Goal: Task Accomplishment & Management: Use online tool/utility

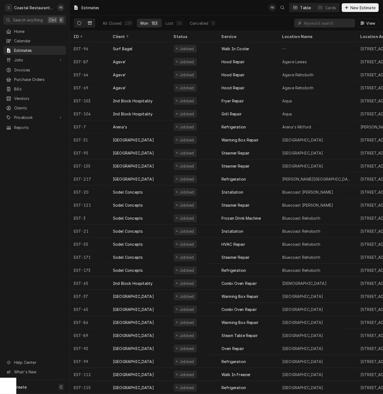
click at [78, 21] on button "Dynamic Content Wrapper" at bounding box center [79, 23] width 10 height 9
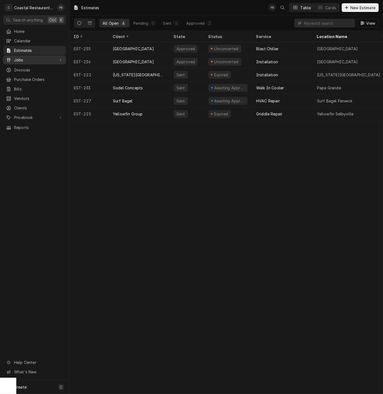
click at [29, 59] on span "Jobs" at bounding box center [34, 60] width 41 height 6
click at [30, 68] on span "Jobs" at bounding box center [38, 69] width 49 height 6
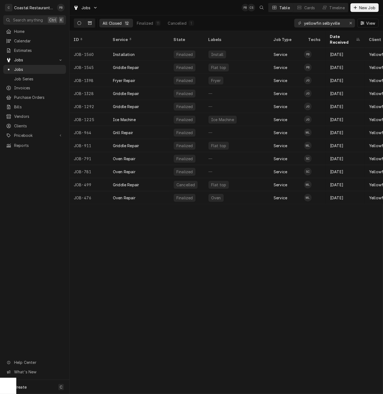
click at [77, 21] on button "Dynamic Content Wrapper" at bounding box center [79, 23] width 10 height 9
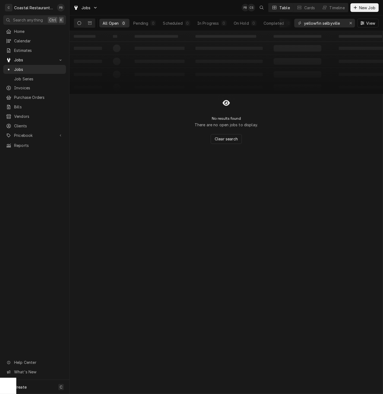
click at [81, 24] on icon "Dynamic Content Wrapper" at bounding box center [79, 23] width 4 height 4
click at [347, 24] on button "Erase input" at bounding box center [350, 23] width 9 height 9
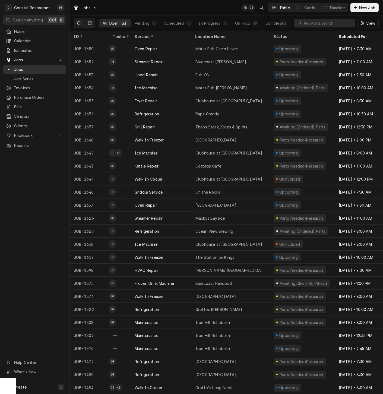
click at [27, 66] on span "Jobs" at bounding box center [38, 69] width 49 height 6
click at [332, 7] on div "Timeline" at bounding box center [336, 8] width 15 height 6
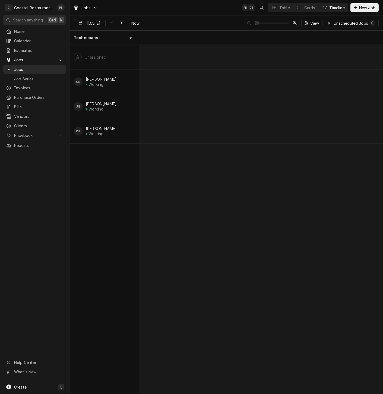
scroll to position [0, 4829]
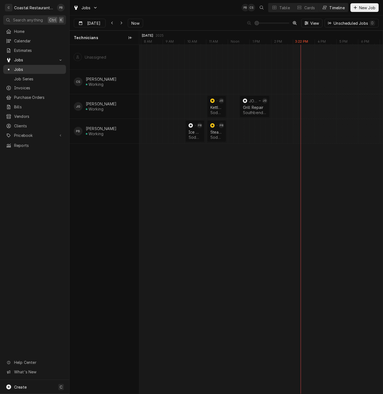
click at [25, 67] on span "Jobs" at bounding box center [38, 69] width 49 height 6
click at [32, 47] on span "Estimates" at bounding box center [38, 50] width 49 height 6
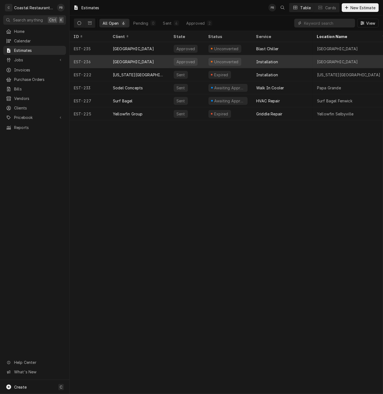
click at [247, 59] on div "Unconverted" at bounding box center [228, 61] width 48 height 13
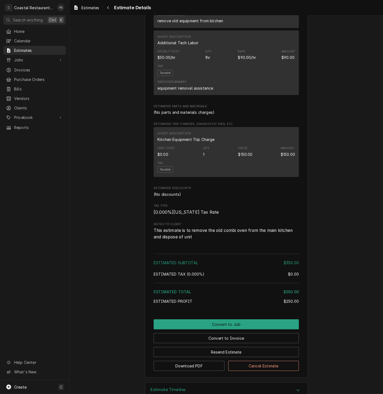
scroll to position [362, 0]
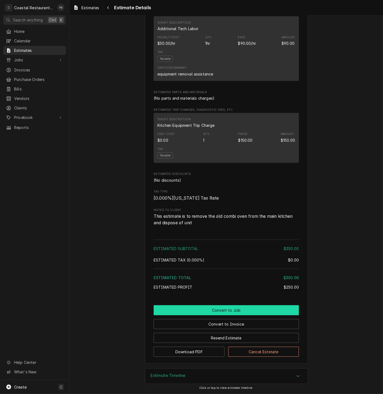
click at [222, 315] on button "Convert to Job" at bounding box center [226, 310] width 145 height 10
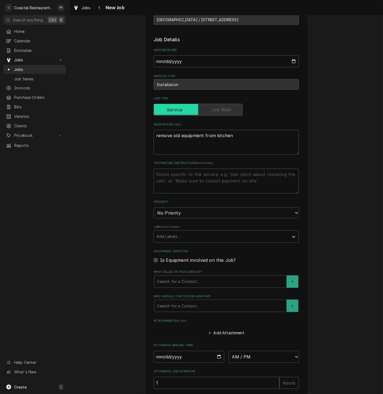
scroll to position [139, 0]
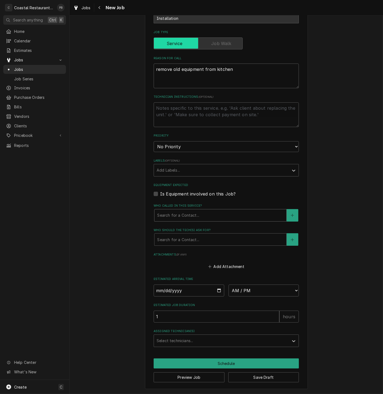
click at [204, 216] on div "Who called in this service?" at bounding box center [220, 215] width 126 height 10
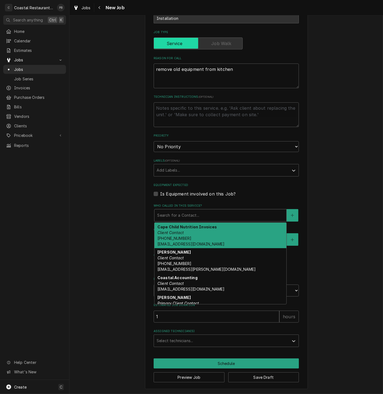
scroll to position [9, 0]
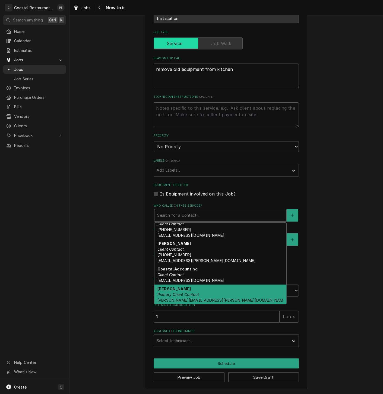
click at [197, 292] on div "Stacy Smith Primary Client Contact Stacy.Smith@cape.k12.de.us" at bounding box center [220, 297] width 132 height 26
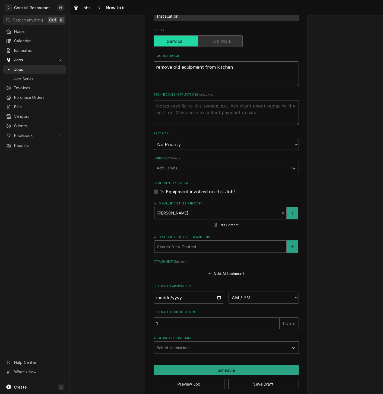
click at [197, 252] on div "Search for a Contact..." at bounding box center [220, 246] width 132 height 12
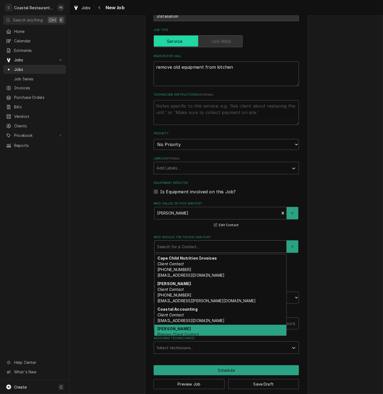
click at [193, 333] on div "Stacy Smith Primary Client Contact Stacy.Smith@cape.k12.de.us" at bounding box center [220, 338] width 132 height 26
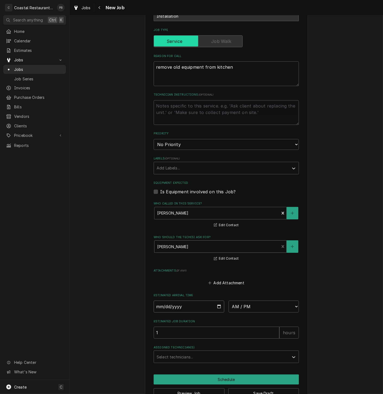
click at [179, 307] on input "Date" at bounding box center [189, 306] width 71 height 12
click at [215, 307] on input "Date" at bounding box center [189, 306] width 71 height 12
type textarea "x"
type input "2025-09-15"
type textarea "x"
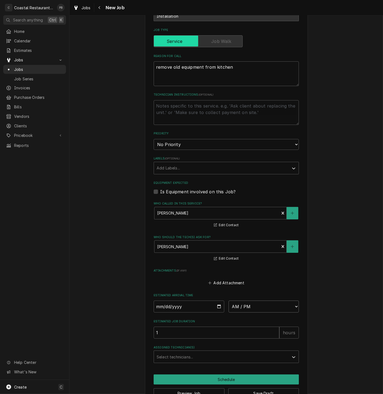
click at [263, 310] on select "AM / PM 6:00 AM 6:15 AM 6:30 AM 6:45 AM 7:00 AM 7:15 AM 7:30 AM 7:45 AM 8:00 AM…" at bounding box center [263, 306] width 71 height 12
select select "15:00:00"
click at [228, 302] on select "AM / PM 6:00 AM 6:15 AM 6:30 AM 6:45 AM 7:00 AM 7:15 AM 7:30 AM 7:45 AM 8:00 AM…" at bounding box center [263, 306] width 71 height 12
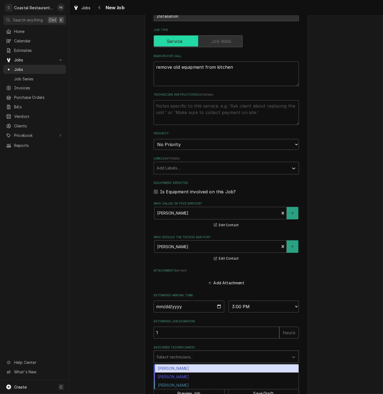
click at [221, 355] on div "Assigned Technician(s)" at bounding box center [221, 357] width 129 height 10
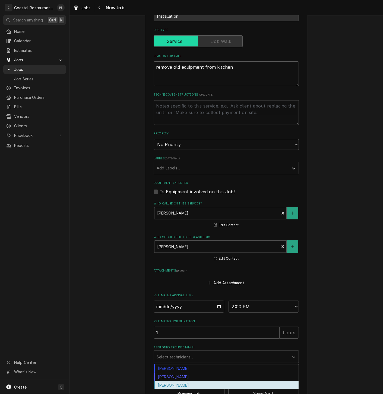
click at [184, 386] on div "[PERSON_NAME]" at bounding box center [226, 385] width 145 height 8
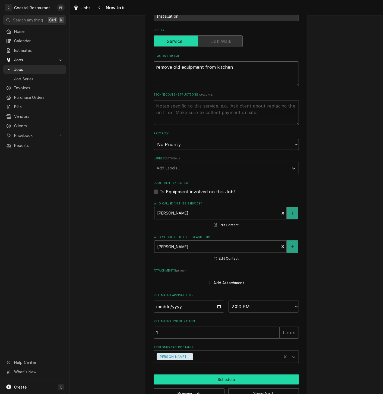
click at [225, 382] on button "Schedule" at bounding box center [226, 379] width 145 height 10
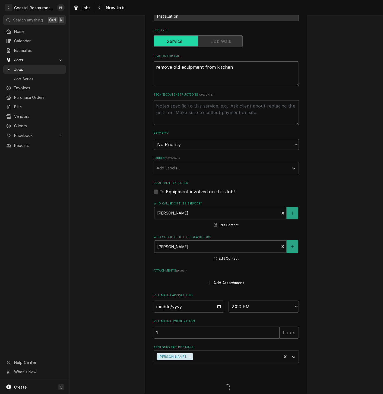
type textarea "x"
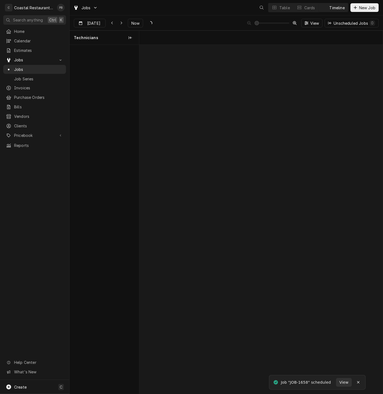
scroll to position [0, 4829]
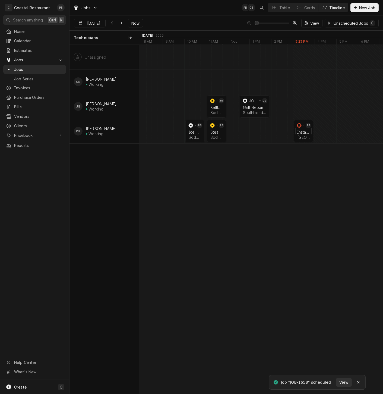
click at [303, 131] on div "Installation" at bounding box center [303, 132] width 13 height 5
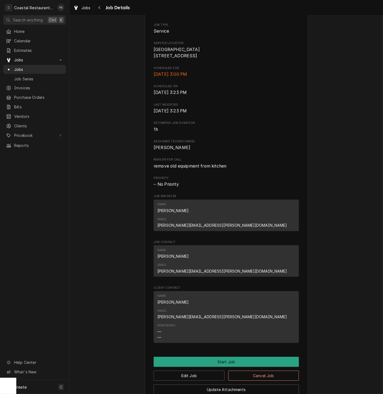
scroll to position [159, 0]
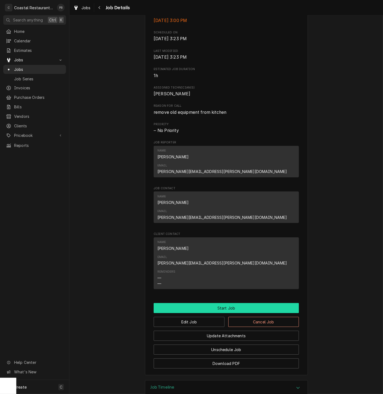
click at [241, 303] on button "Start Job" at bounding box center [226, 308] width 145 height 10
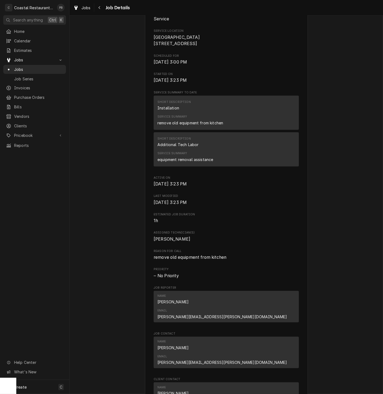
scroll to position [316, 0]
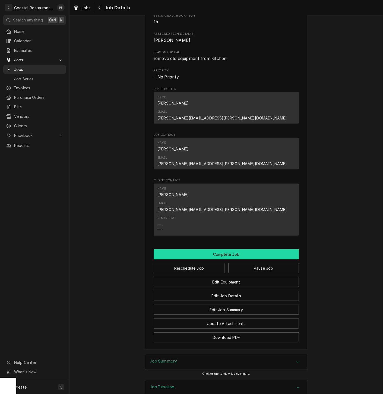
click at [228, 249] on button "Complete Job" at bounding box center [226, 254] width 145 height 10
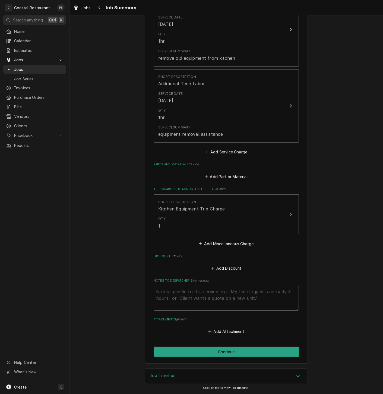
scroll to position [163, 0]
click at [229, 353] on button "Continue" at bounding box center [226, 352] width 145 height 10
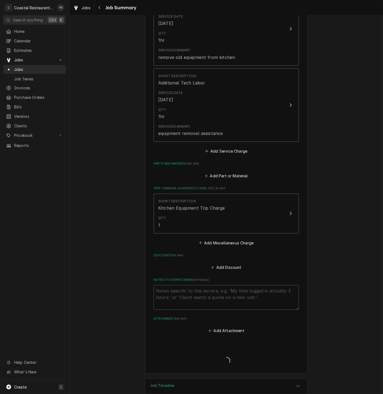
type textarea "x"
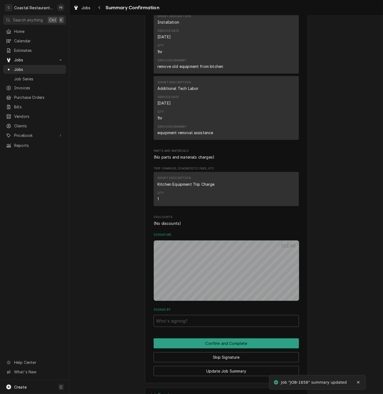
scroll to position [163, 0]
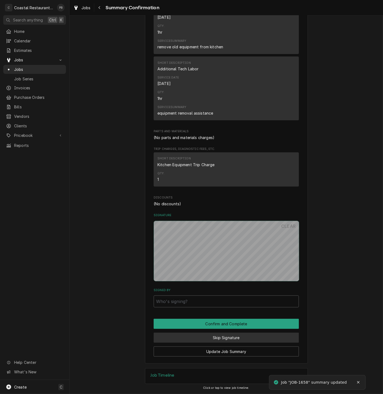
click at [232, 340] on button "Skip Signature" at bounding box center [226, 337] width 145 height 10
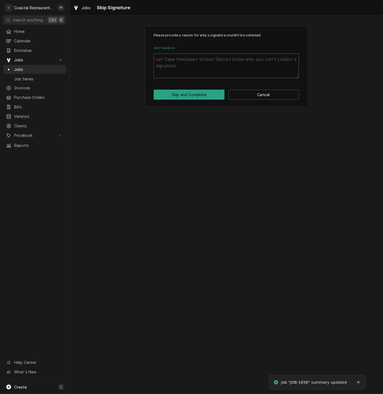
click at [224, 65] on textarea "Skip Reason" at bounding box center [226, 65] width 145 height 25
type textarea "c"
type textarea "x"
type textarea "co"
type textarea "x"
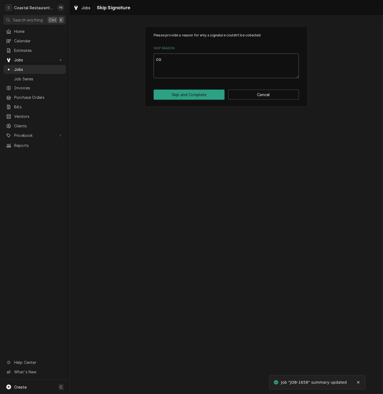
type textarea "com"
type textarea "x"
type textarea "comp"
type textarea "x"
type textarea "compl"
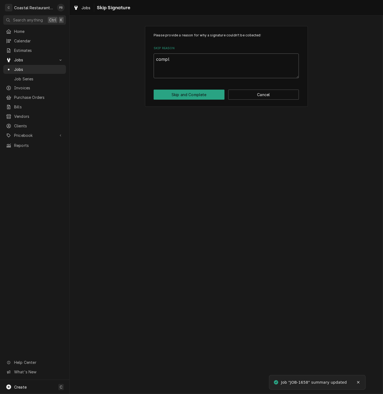
type textarea "x"
type textarea "comple"
type textarea "x"
type textarea "complet"
type textarea "x"
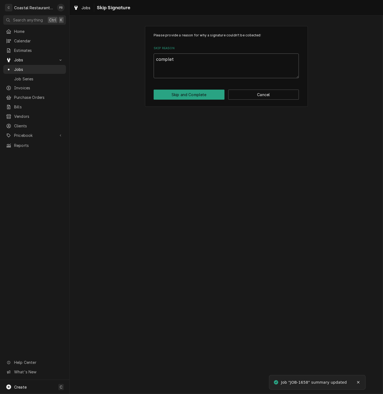
type textarea "complete"
type textarea "x"
type textarea "completed"
type textarea "x"
type textarea "completed"
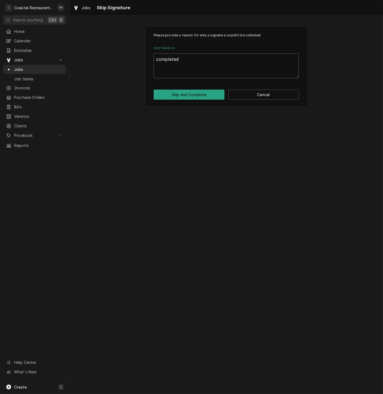
type textarea "x"
type textarea "completed o"
type textarea "x"
type textarea "completed of"
type textarea "x"
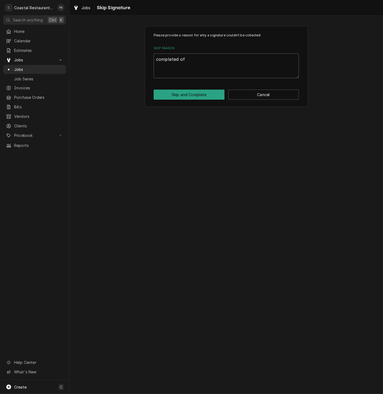
type textarea "completed off"
type textarea "x"
type textarea "completed offs"
type textarea "x"
type textarea "completed offsi"
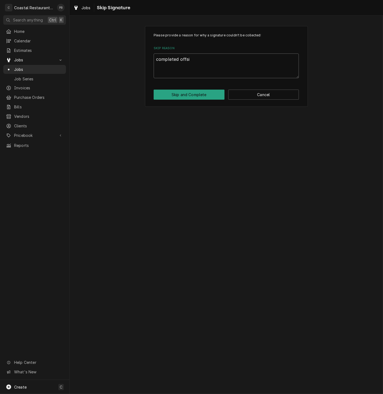
type textarea "x"
type textarea "completed offsit"
type textarea "x"
type textarea "completed offsite"
click at [179, 96] on button "Skip and Complete" at bounding box center [189, 95] width 71 height 10
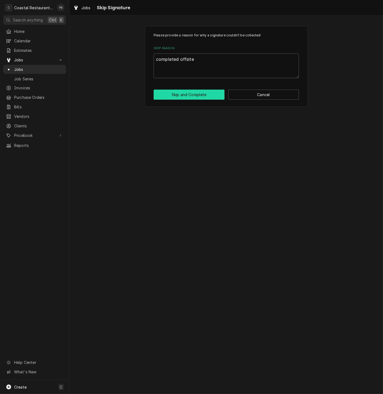
type textarea "x"
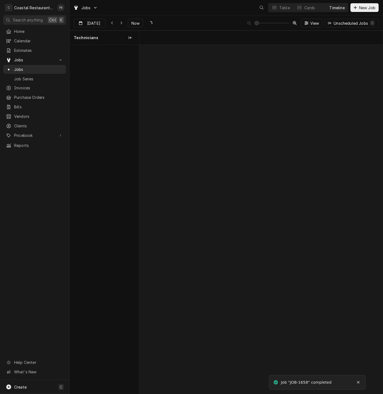
scroll to position [0, 4829]
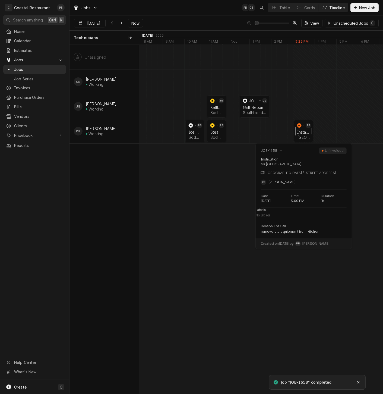
click at [300, 134] on div "normal" at bounding box center [297, 131] width 7 height 22
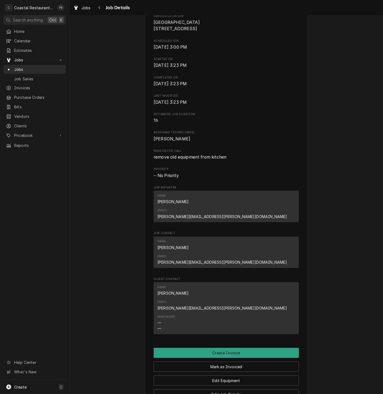
scroll to position [259, 0]
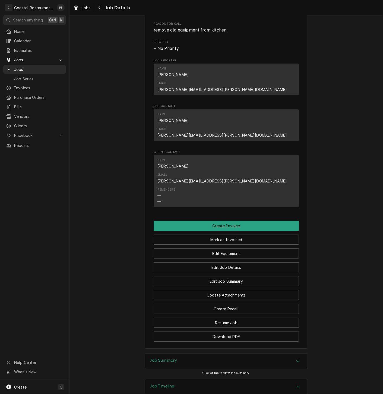
click at [231, 182] on div "[GEOGRAPHIC_DATA] [GEOGRAPHIC_DATA] / [STREET_ADDRESS] Open in Maps Roopairs Jo…" at bounding box center [226, 61] width 163 height 573
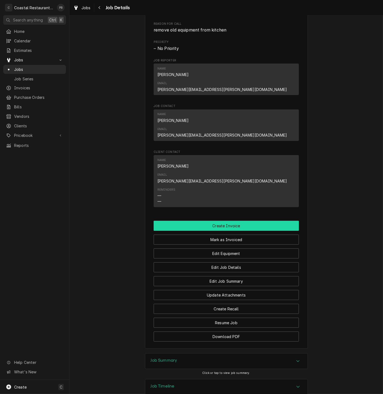
click at [230, 221] on button "Create Invoice" at bounding box center [226, 226] width 145 height 10
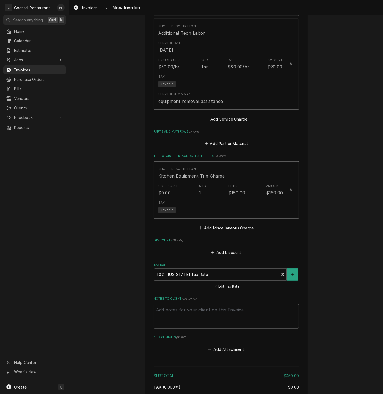
scroll to position [615, 0]
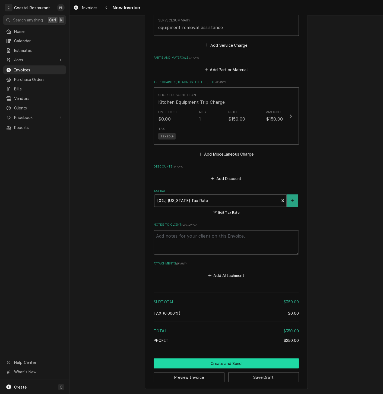
click at [226, 365] on button "Create and Send" at bounding box center [226, 363] width 145 height 10
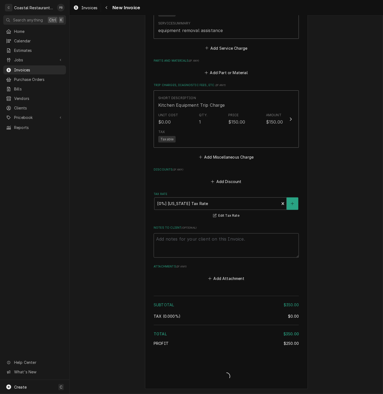
scroll to position [611, 0]
type textarea "x"
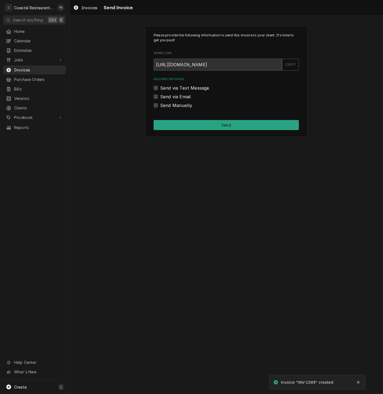
click at [160, 98] on label "Send via Email" at bounding box center [175, 96] width 31 height 7
click at [160, 98] on input "Send via Email" at bounding box center [232, 99] width 145 height 12
checkbox input "true"
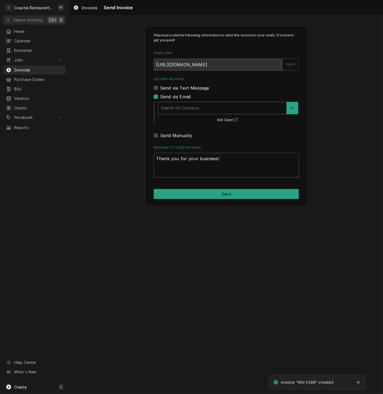
click at [189, 110] on div "Delivery Methods" at bounding box center [222, 108] width 123 height 10
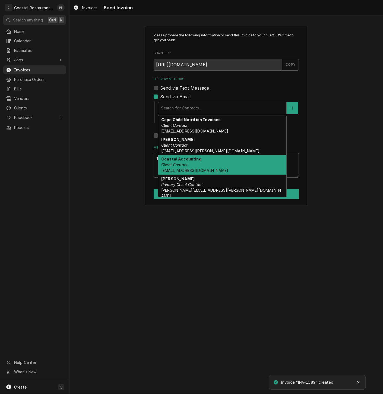
click at [195, 162] on div "Coastal Accounting Client Contact Accounting@coastalrestaurantrepair.com" at bounding box center [222, 165] width 128 height 20
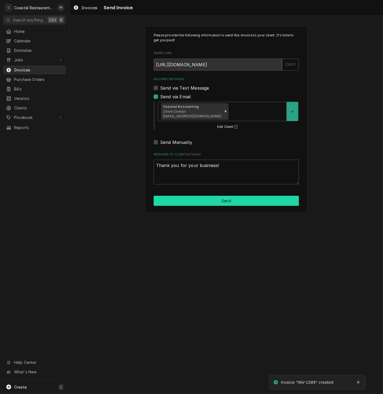
click at [219, 202] on button "Send" at bounding box center [226, 201] width 145 height 10
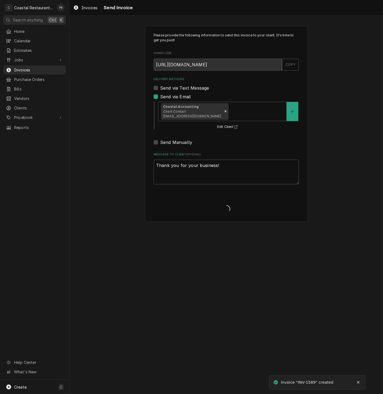
type textarea "x"
